Goal: Task Accomplishment & Management: Manage account settings

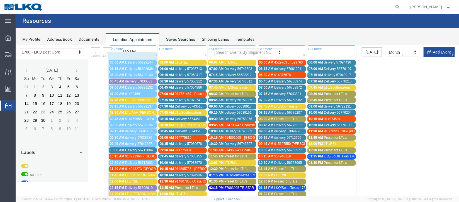
scroll to position [125, 0]
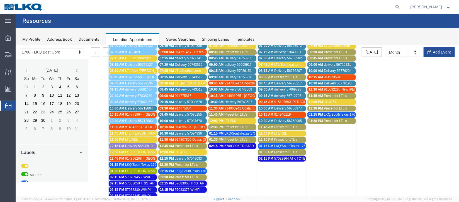
click at [140, 106] on span "Delivery 56712804" at bounding box center [139, 108] width 28 height 4
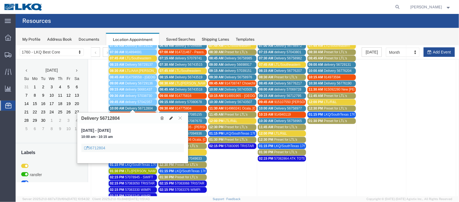
click at [169, 119] on icon at bounding box center [170, 118] width 3 height 4
select select "100"
select select "1"
select select
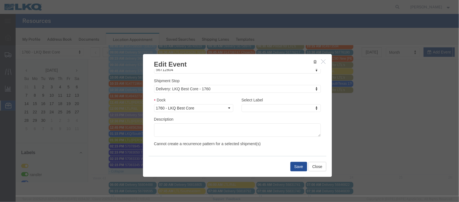
scroll to position [167, 0]
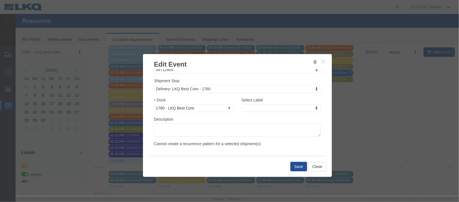
drag, startPoint x: 266, startPoint y: 105, endPoint x: 260, endPoint y: 100, distance: 7.2
type input "de"
select select "40"
click at [296, 172] on div "Save Close" at bounding box center [237, 166] width 178 height 21
click at [297, 168] on button "Save" at bounding box center [298, 166] width 17 height 9
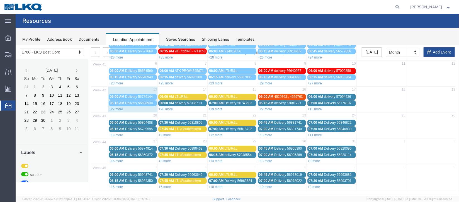
scroll to position [0, 0]
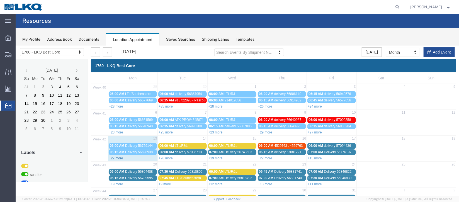
click at [113, 158] on link "+27 more" at bounding box center [116, 158] width 14 height 4
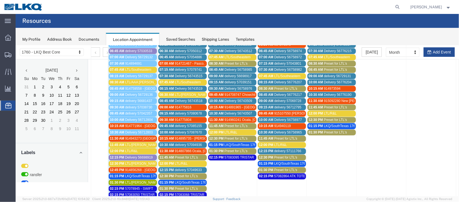
scroll to position [125, 0]
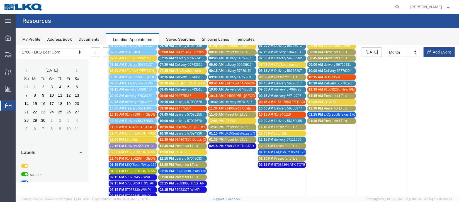
click at [138, 144] on span "Delivery 56698919" at bounding box center [139, 146] width 28 height 4
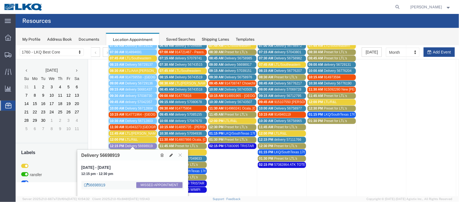
click at [98, 183] on link "56698919" at bounding box center [94, 185] width 21 height 6
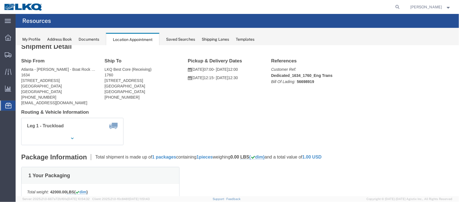
scroll to position [0, 0]
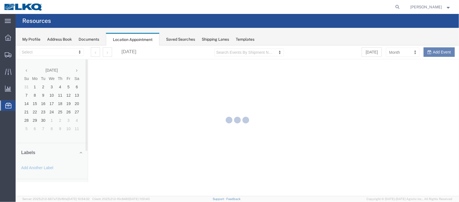
select select "27634"
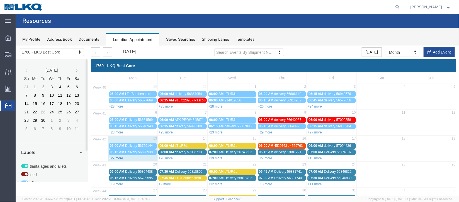
click at [116, 156] on link "+27 more" at bounding box center [116, 158] width 14 height 4
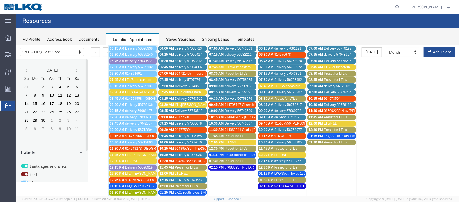
scroll to position [125, 0]
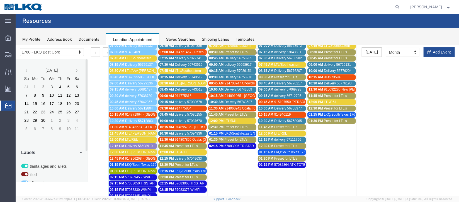
click at [135, 144] on span "Delivery 56698919" at bounding box center [139, 146] width 28 height 4
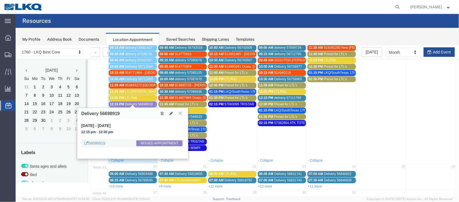
scroll to position [214, 0]
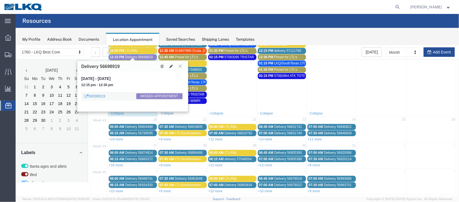
click at [178, 66] on button at bounding box center [180, 65] width 8 height 5
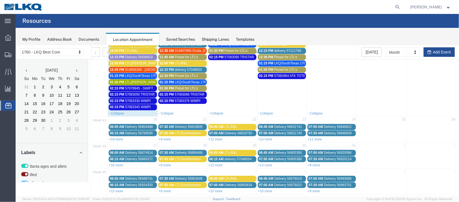
scroll to position [172, 0]
